Goal: Task Accomplishment & Management: Manage account settings

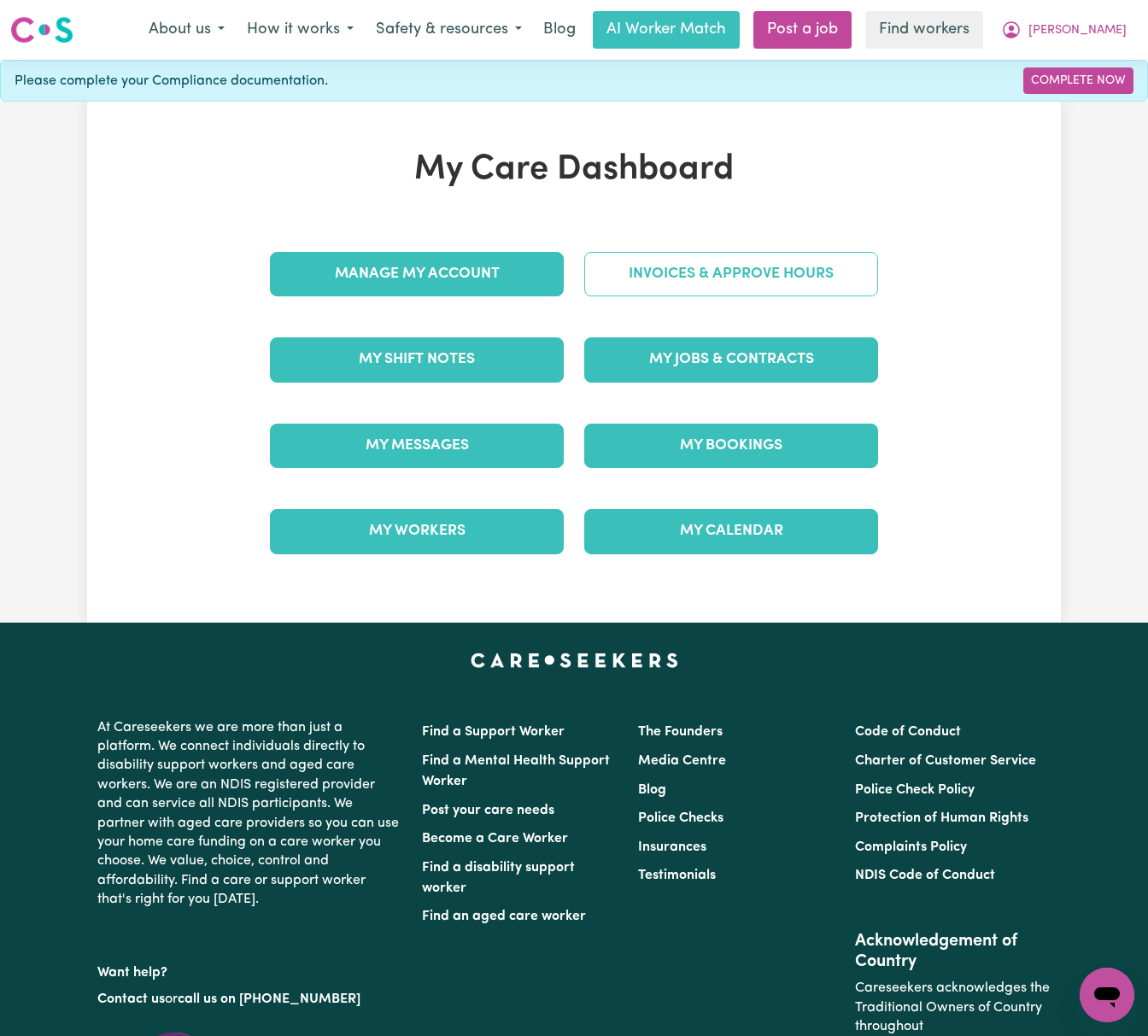
click at [795, 270] on link "Invoices & Approve Hours" at bounding box center [731, 274] width 294 height 44
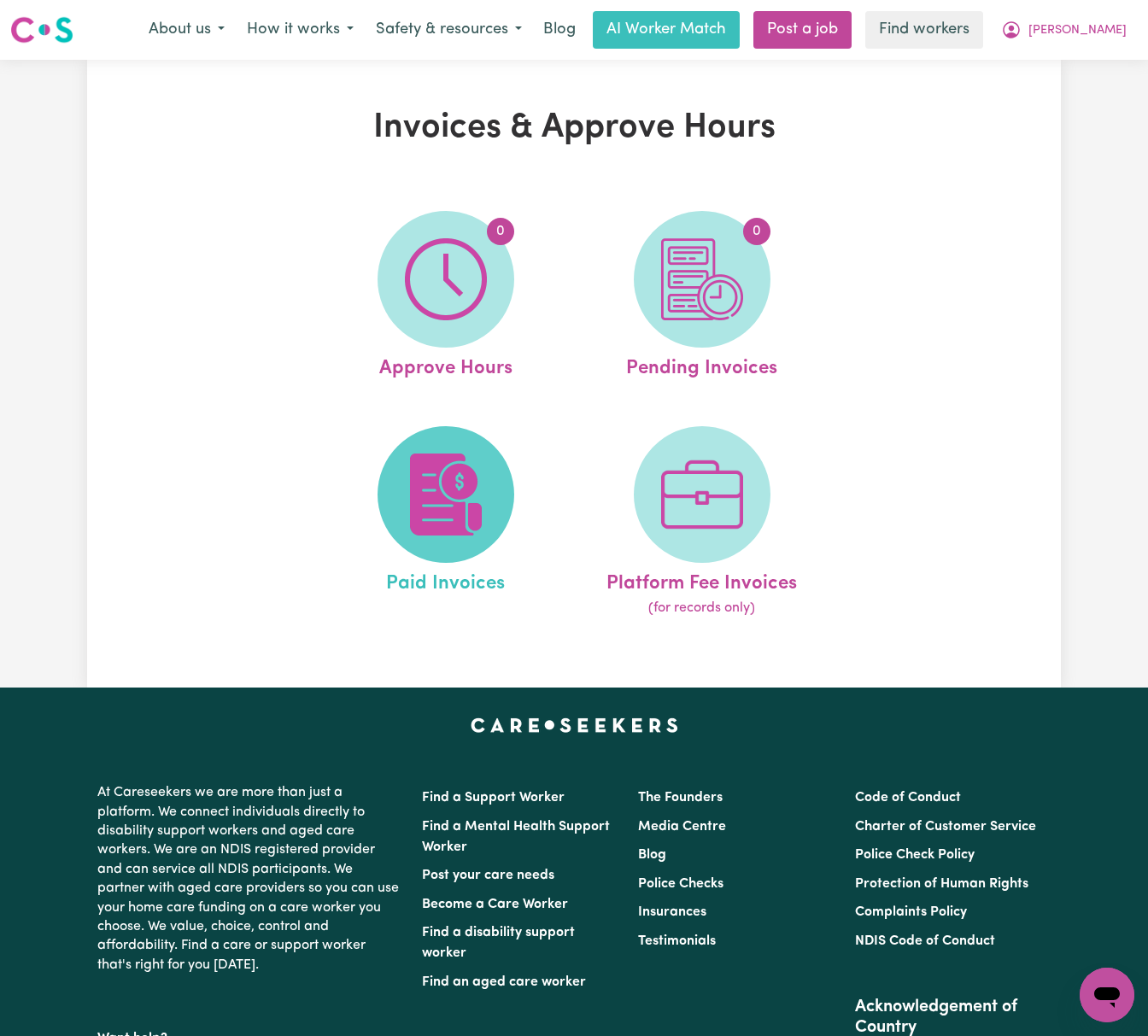
click at [447, 492] on img at bounding box center [445, 494] width 82 height 82
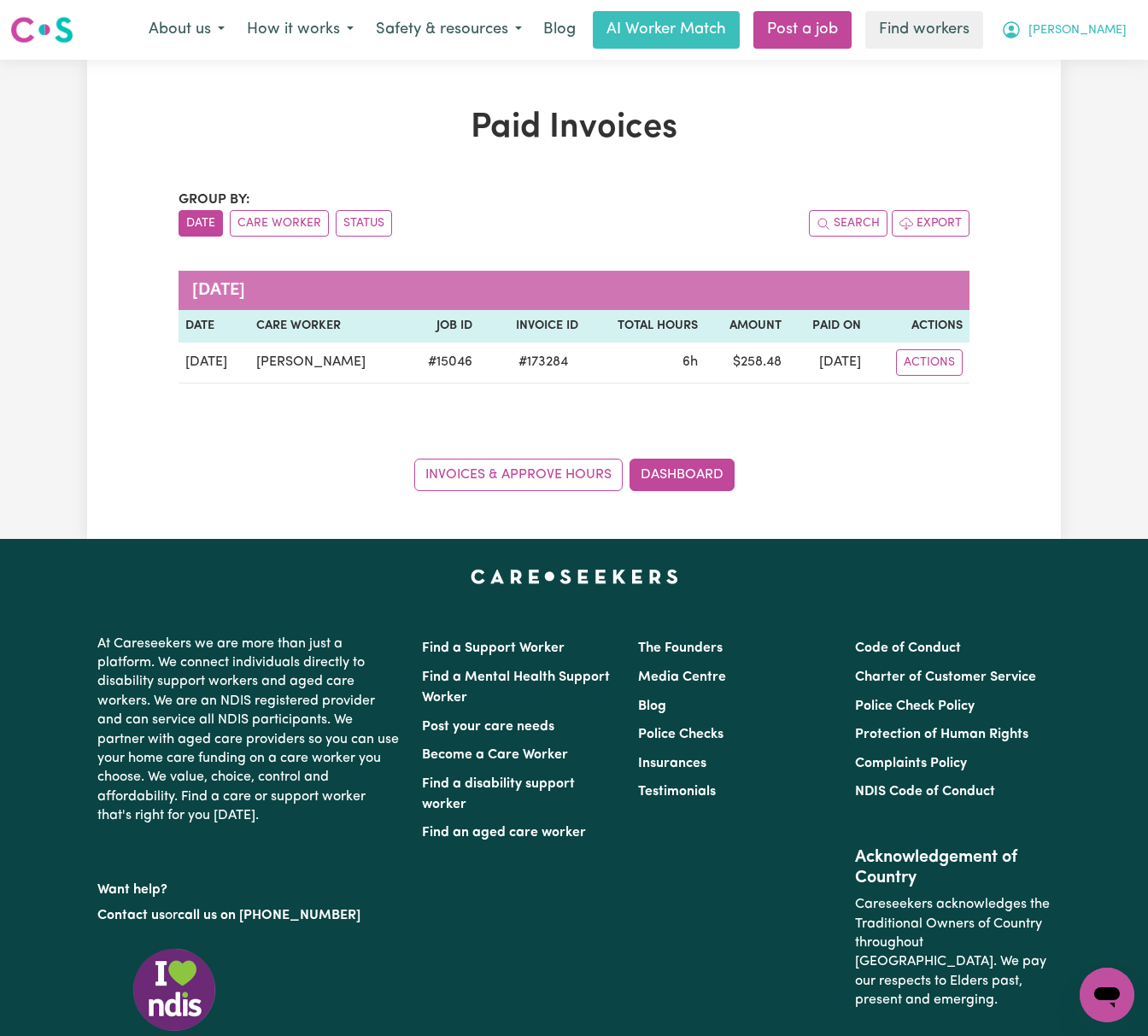
click at [1097, 27] on span "[PERSON_NAME]" at bounding box center [1077, 31] width 98 height 19
click at [1095, 58] on link "My Dashboard" at bounding box center [1069, 66] width 135 height 32
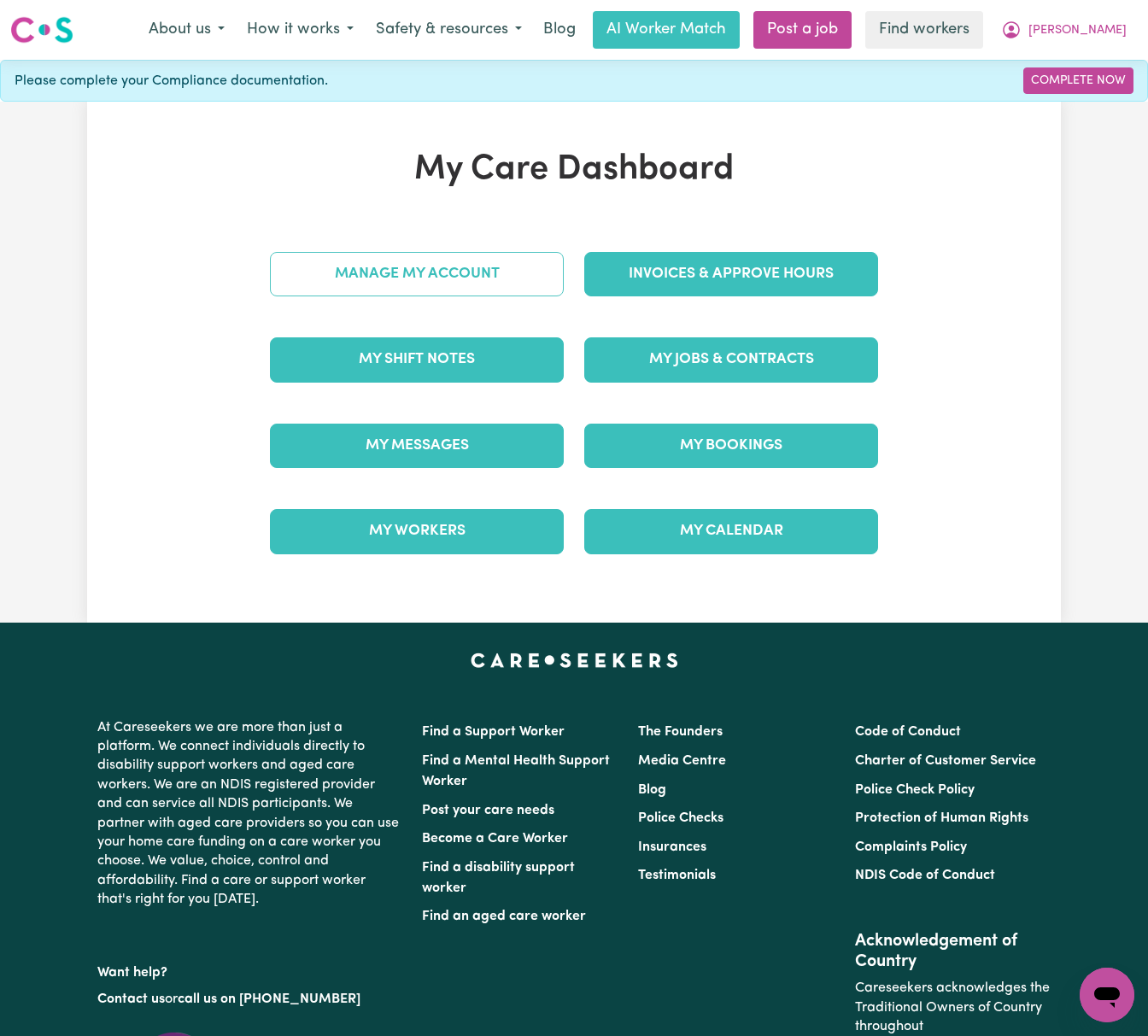
click at [509, 271] on link "Manage My Account" at bounding box center [417, 274] width 294 height 44
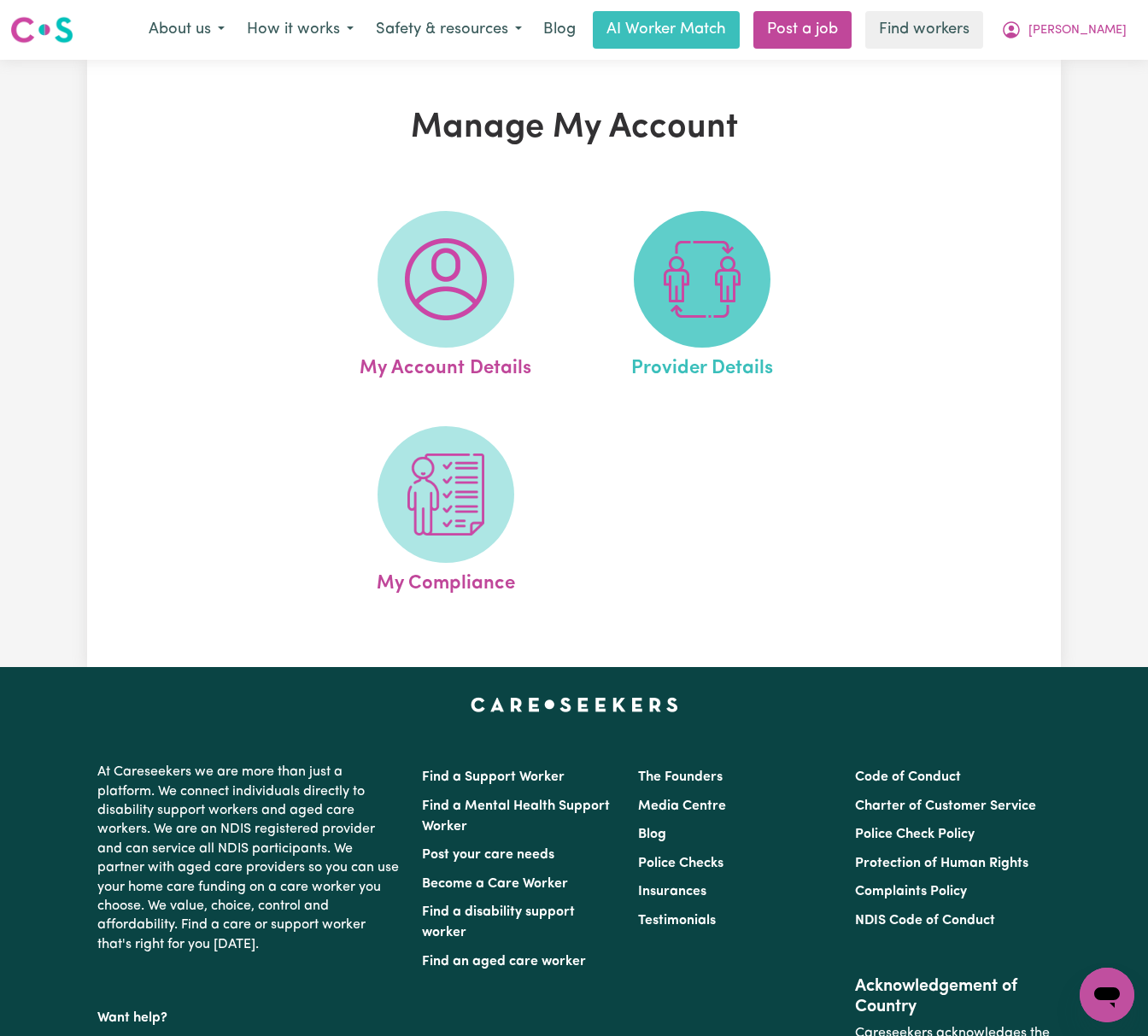
click at [715, 280] on img at bounding box center [702, 279] width 82 height 82
select select "PRIVATELY"
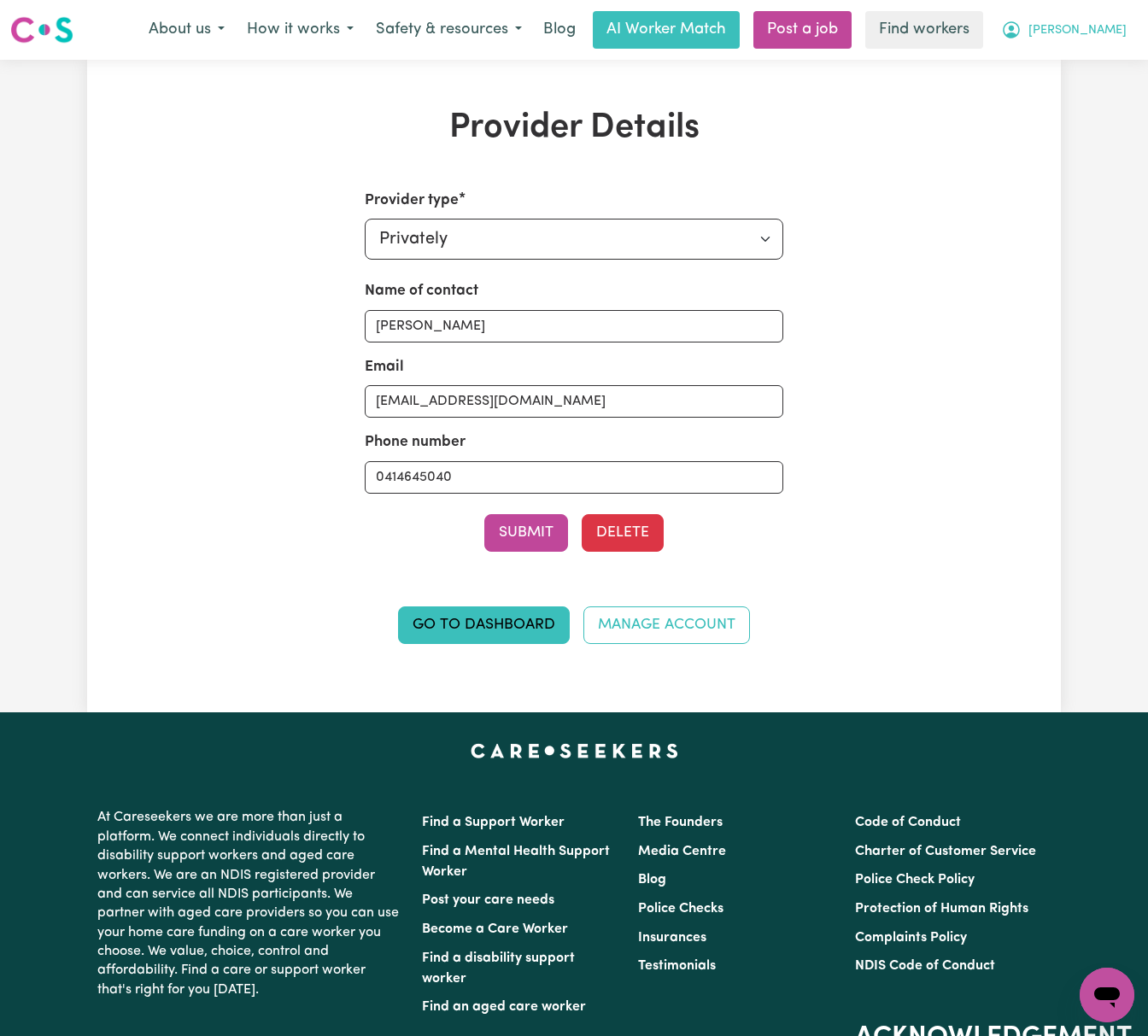
click at [1119, 32] on span "[PERSON_NAME]" at bounding box center [1077, 31] width 98 height 19
click at [1102, 92] on link "Logout" at bounding box center [1069, 97] width 135 height 32
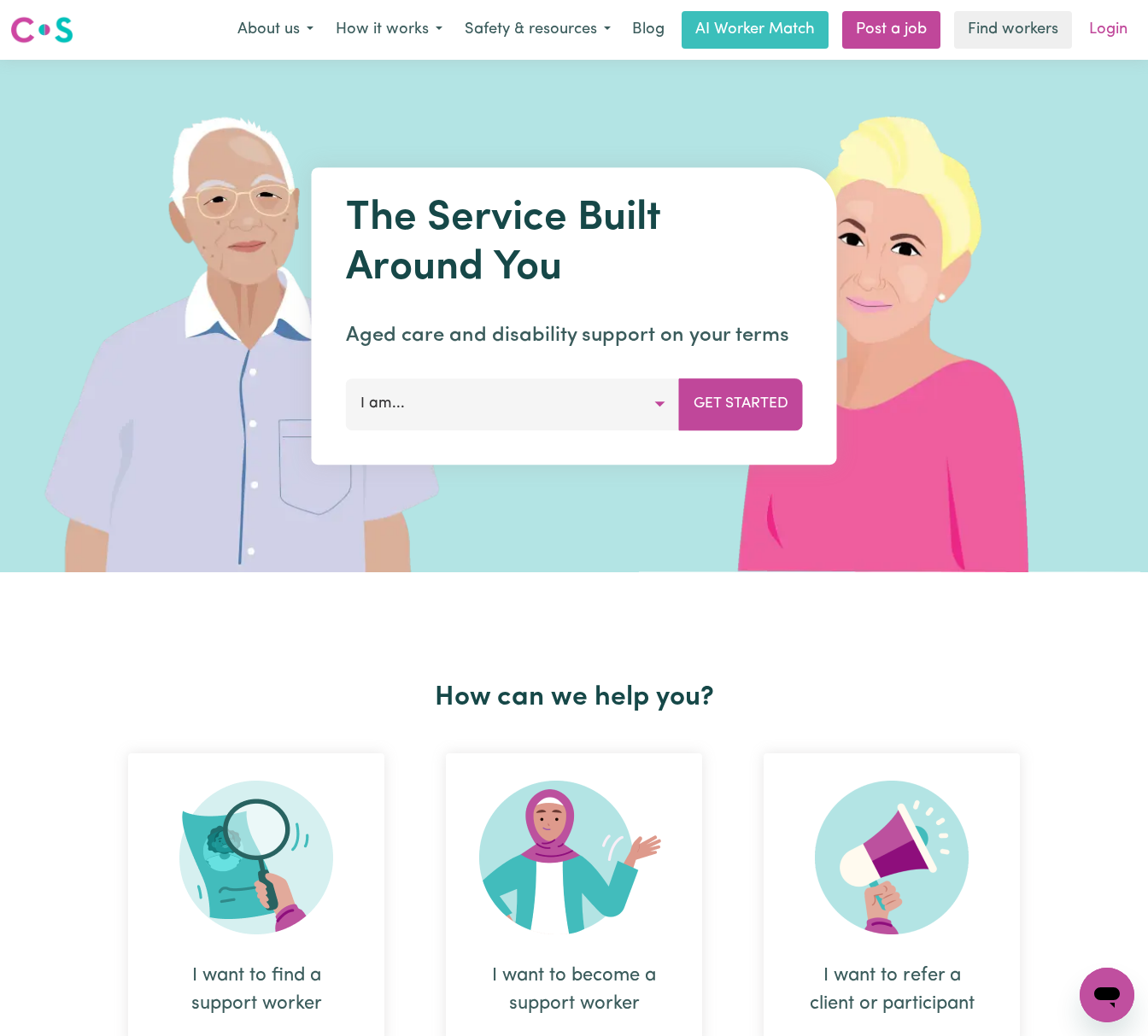
click at [1104, 41] on link "Login" at bounding box center [1108, 30] width 59 height 37
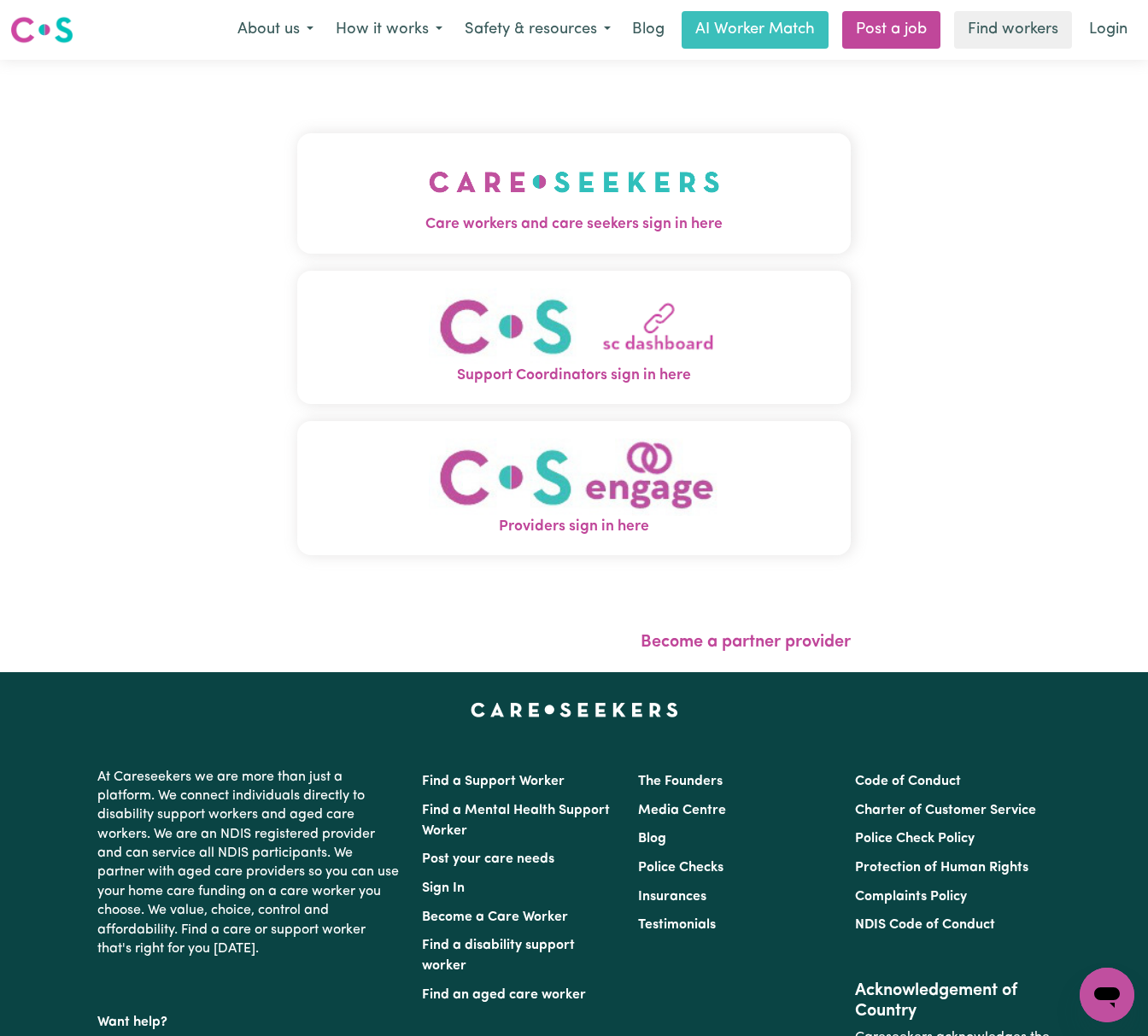
drag, startPoint x: 571, startPoint y: 183, endPoint x: 537, endPoint y: 198, distance: 37.2
click at [571, 183] on img "Care workers and care seekers sign in here" at bounding box center [574, 181] width 291 height 63
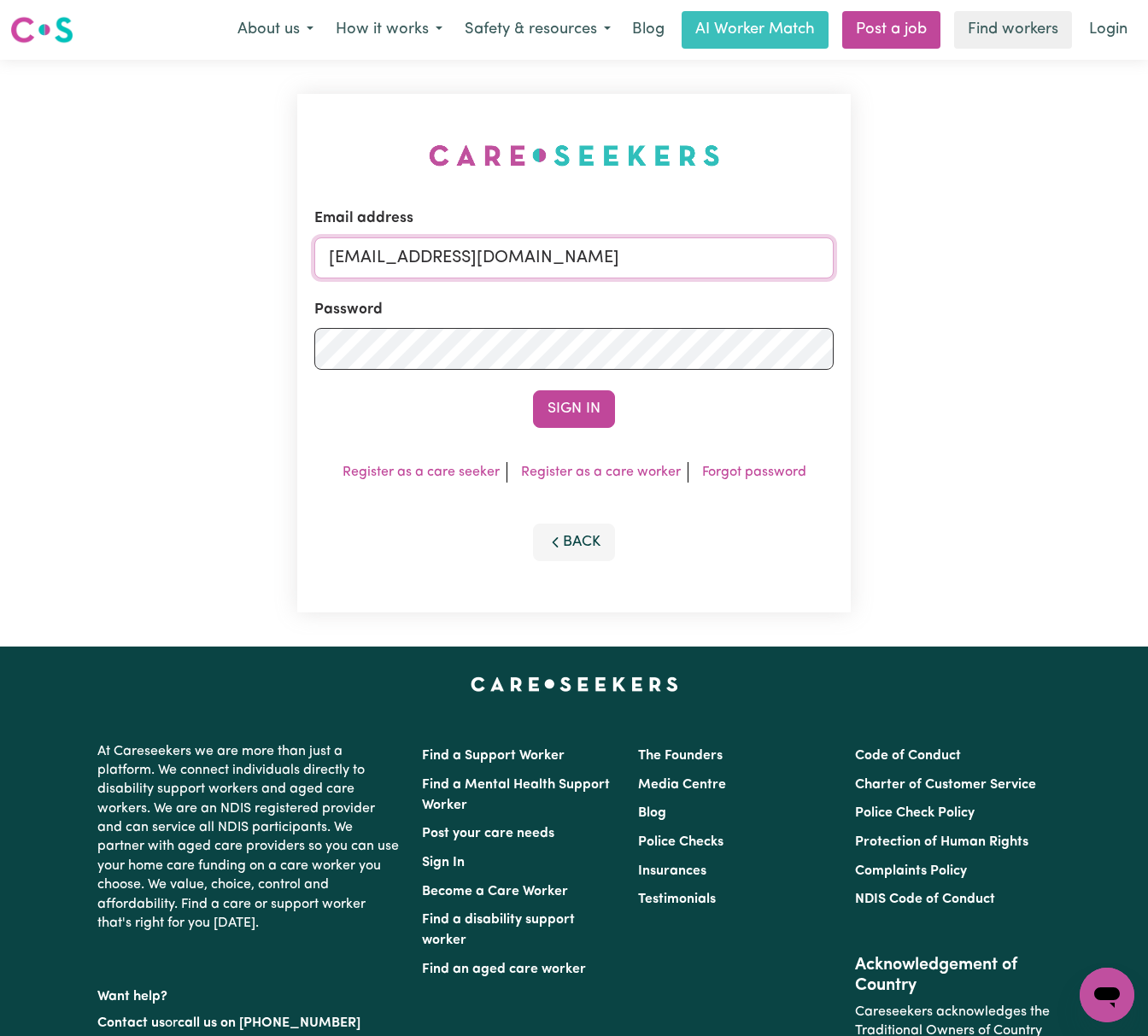
drag, startPoint x: 422, startPoint y: 254, endPoint x: 931, endPoint y: 268, distance: 509.2
click at [931, 260] on div "Email address [EMAIL_ADDRESS][DOMAIN_NAME] Password Sign In Register as a care …" at bounding box center [574, 353] width 1148 height 587
paste input "CatherineMcKenzie"
type input "[EMAIL_ADDRESS][DOMAIN_NAME]"
click at [533, 391] on button "Sign In" at bounding box center [574, 409] width 82 height 37
